Goal: Information Seeking & Learning: Learn about a topic

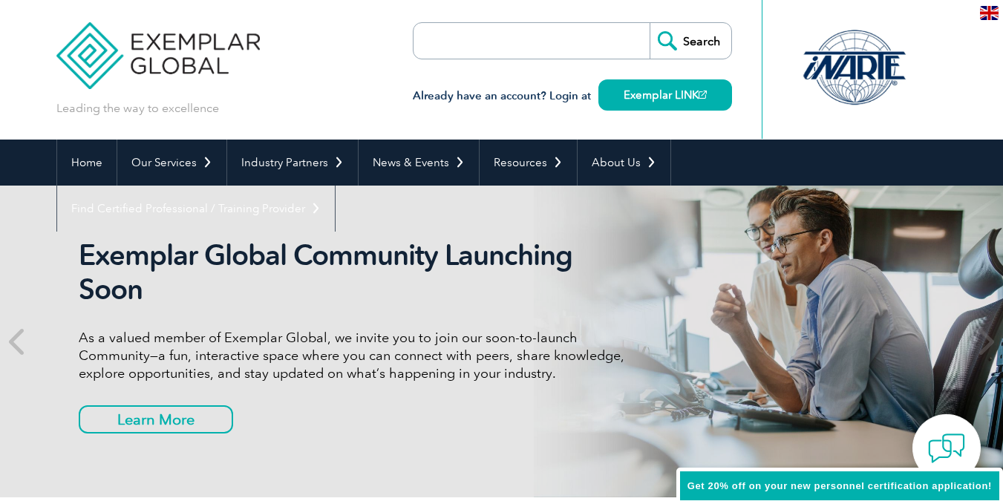
click at [449, 44] on input "search" at bounding box center [499, 41] width 156 height 36
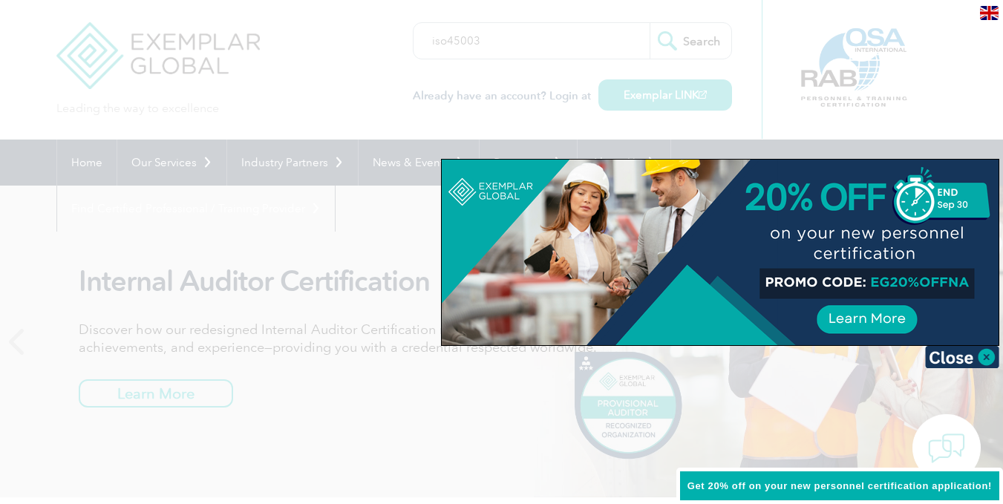
type input "iso45003"
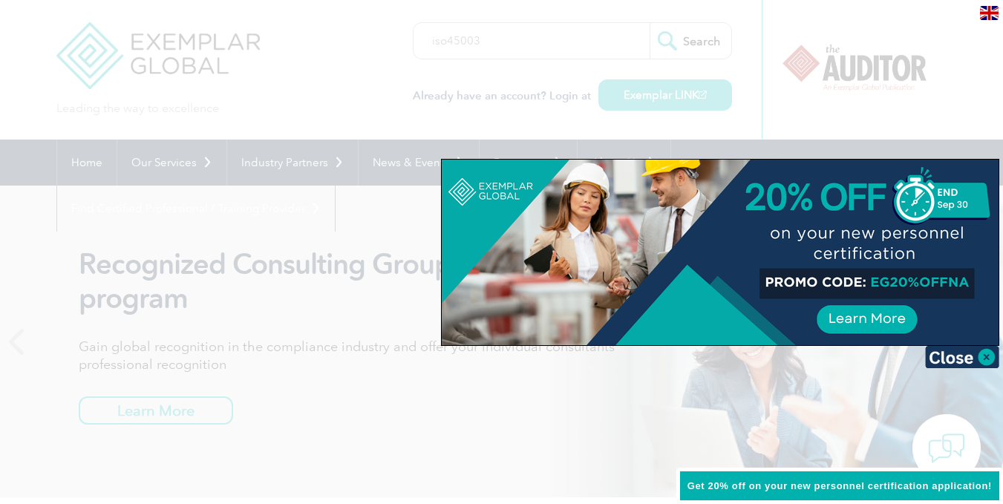
click at [483, 27] on div at bounding box center [501, 252] width 1003 height 504
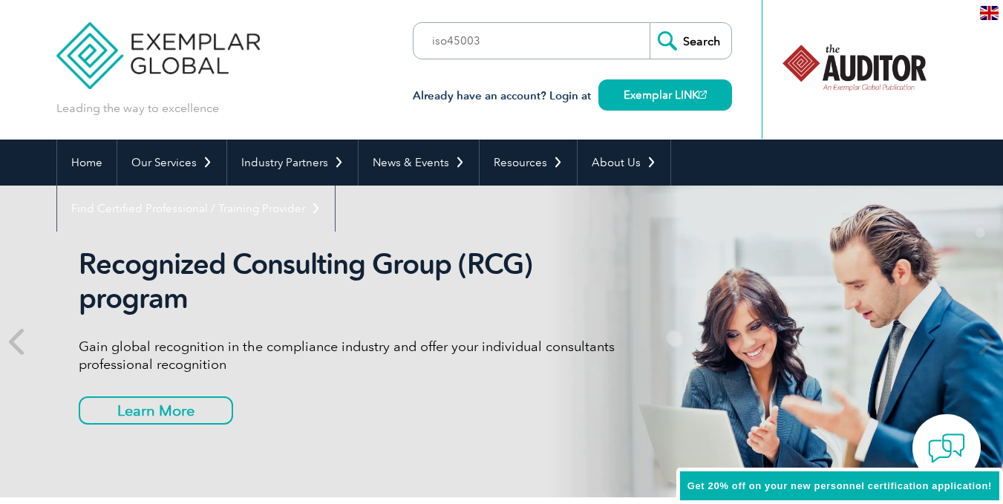
click at [696, 41] on input "Search" at bounding box center [691, 41] width 82 height 36
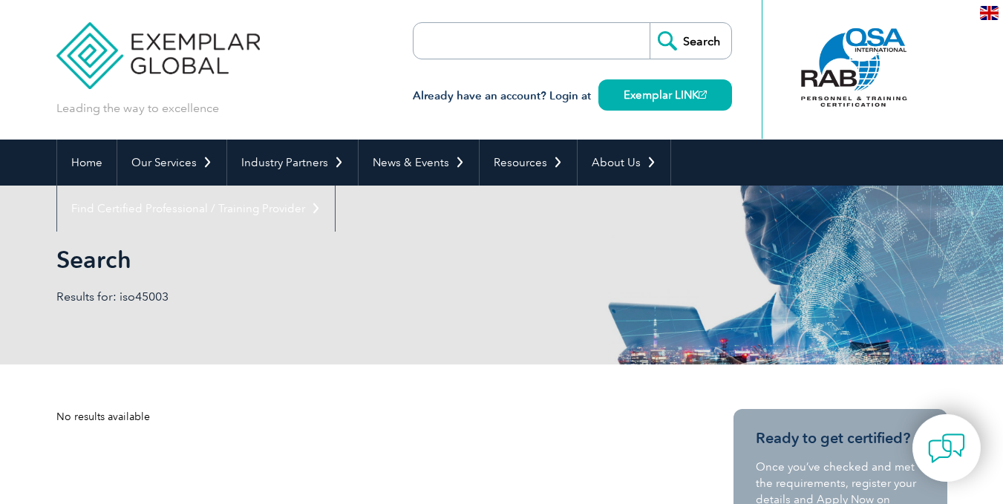
click at [458, 38] on input "search" at bounding box center [499, 41] width 156 height 36
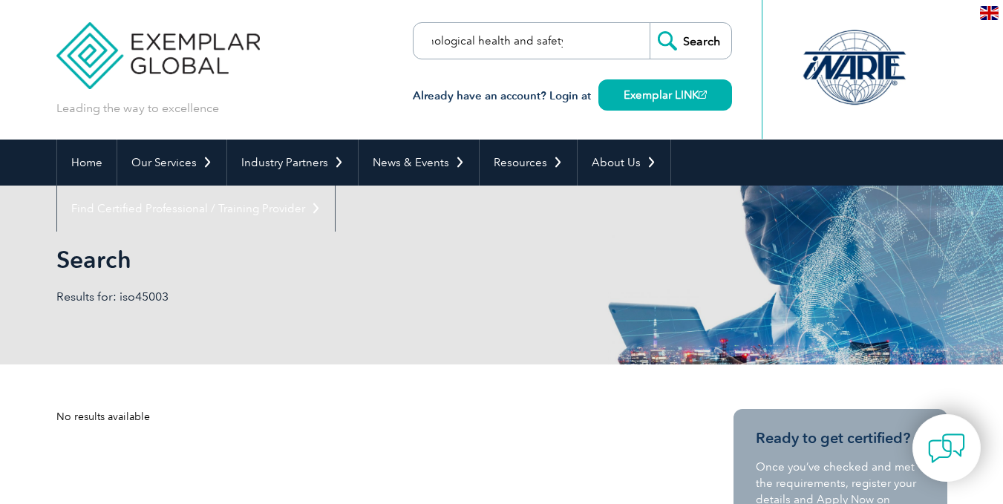
scroll to position [0, 30]
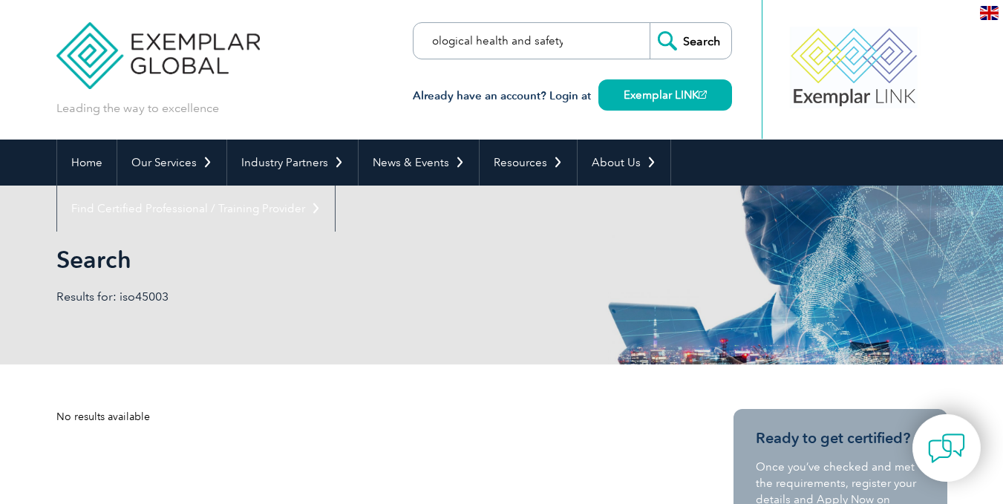
type input "psychological health and safety"
click at [697, 39] on input "Search" at bounding box center [691, 41] width 82 height 36
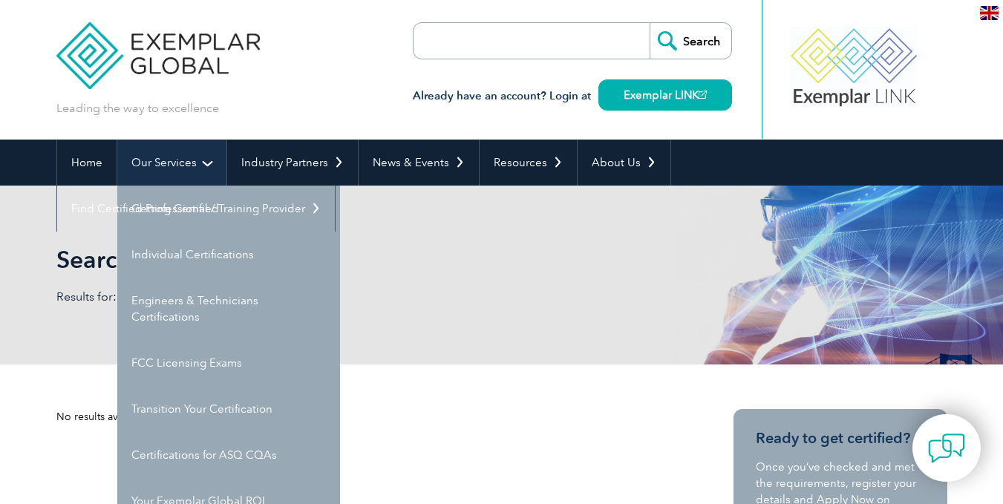
click at [177, 163] on link "Our Services" at bounding box center [171, 163] width 109 height 46
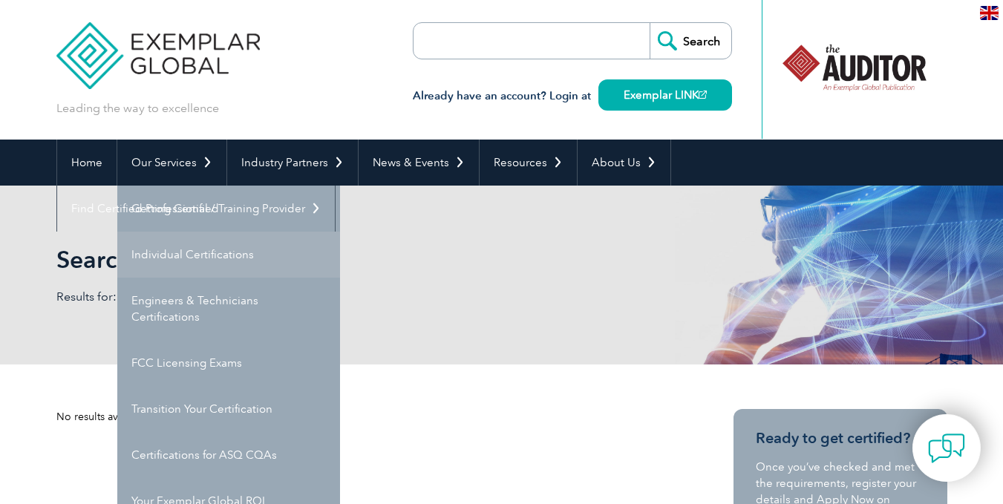
click at [189, 241] on link "Individual Certifications" at bounding box center [228, 255] width 223 height 46
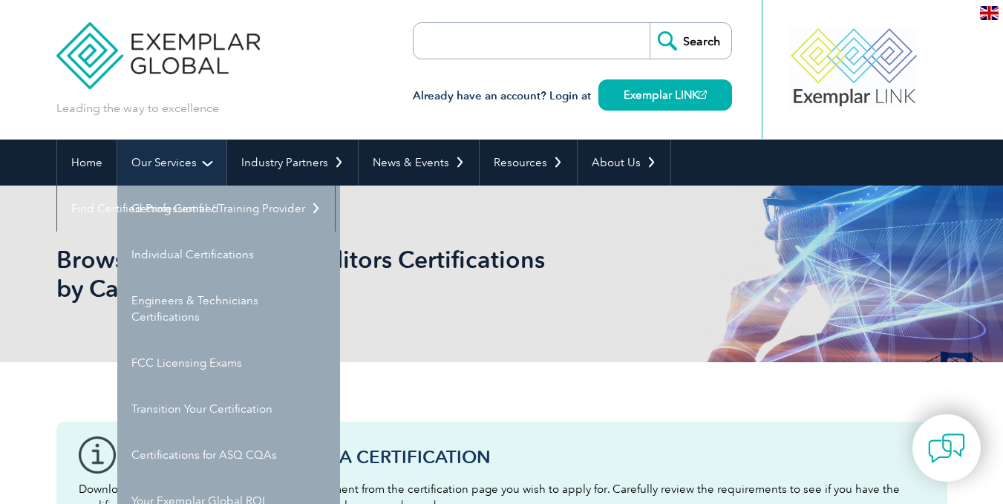
click at [185, 154] on link "Our Services" at bounding box center [171, 163] width 109 height 46
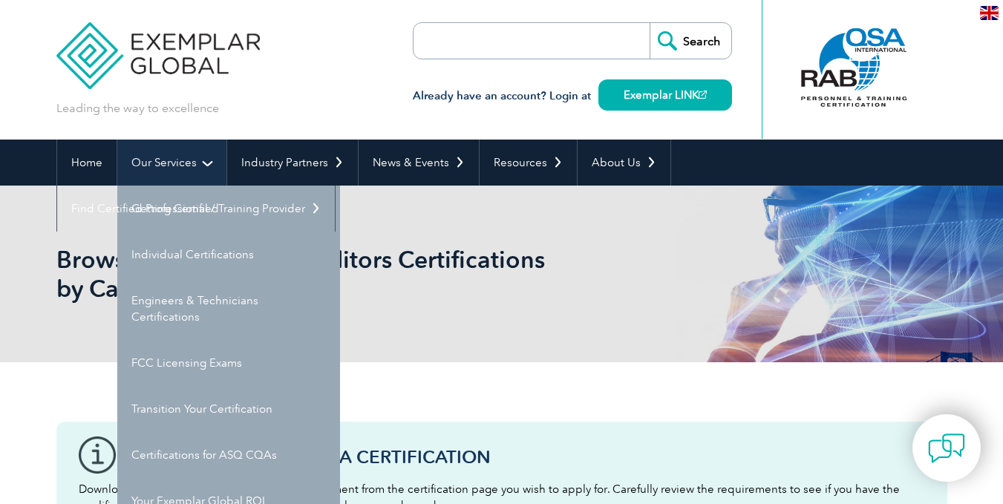
click at [210, 161] on link "Our Services" at bounding box center [171, 163] width 109 height 46
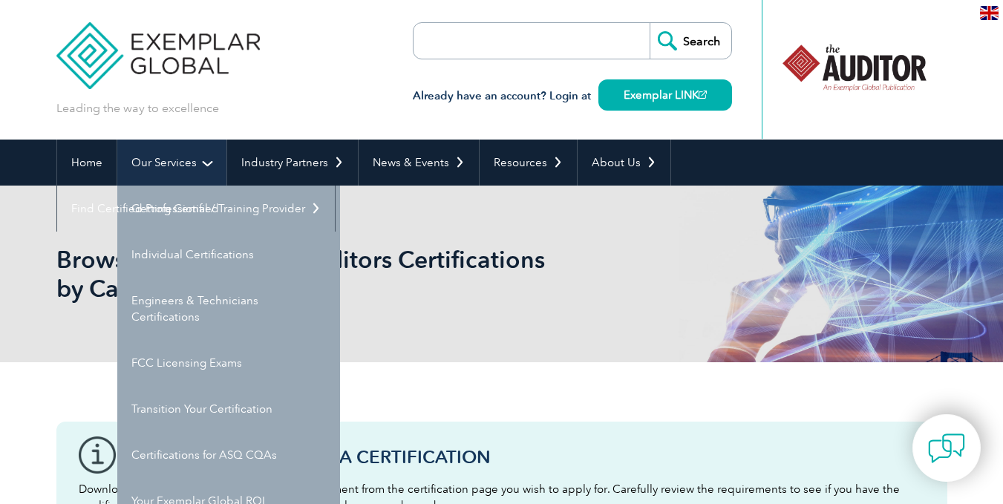
click at [162, 171] on link "Our Services" at bounding box center [171, 163] width 109 height 46
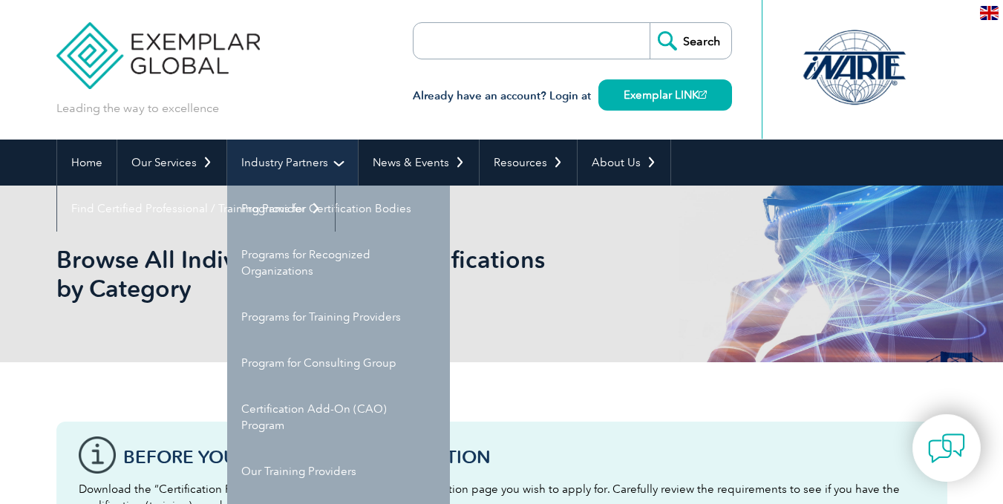
click at [281, 154] on link "Industry Partners" at bounding box center [292, 163] width 131 height 46
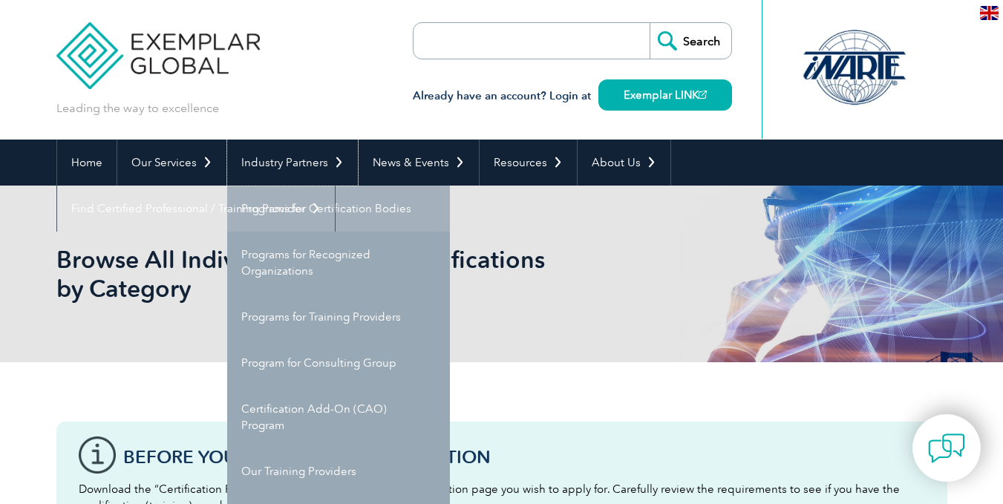
scroll to position [247, 0]
